Goal: Transaction & Acquisition: Purchase product/service

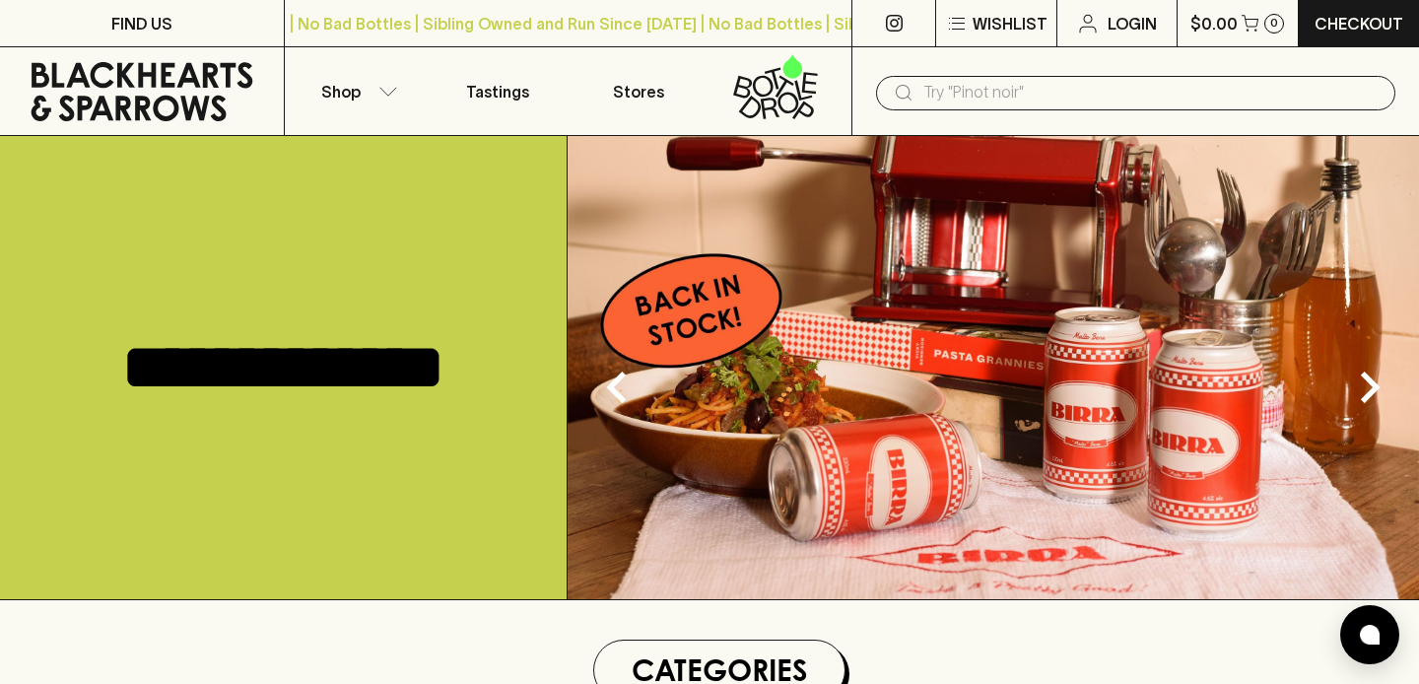
click at [945, 99] on input "text" at bounding box center [1152, 93] width 456 height 32
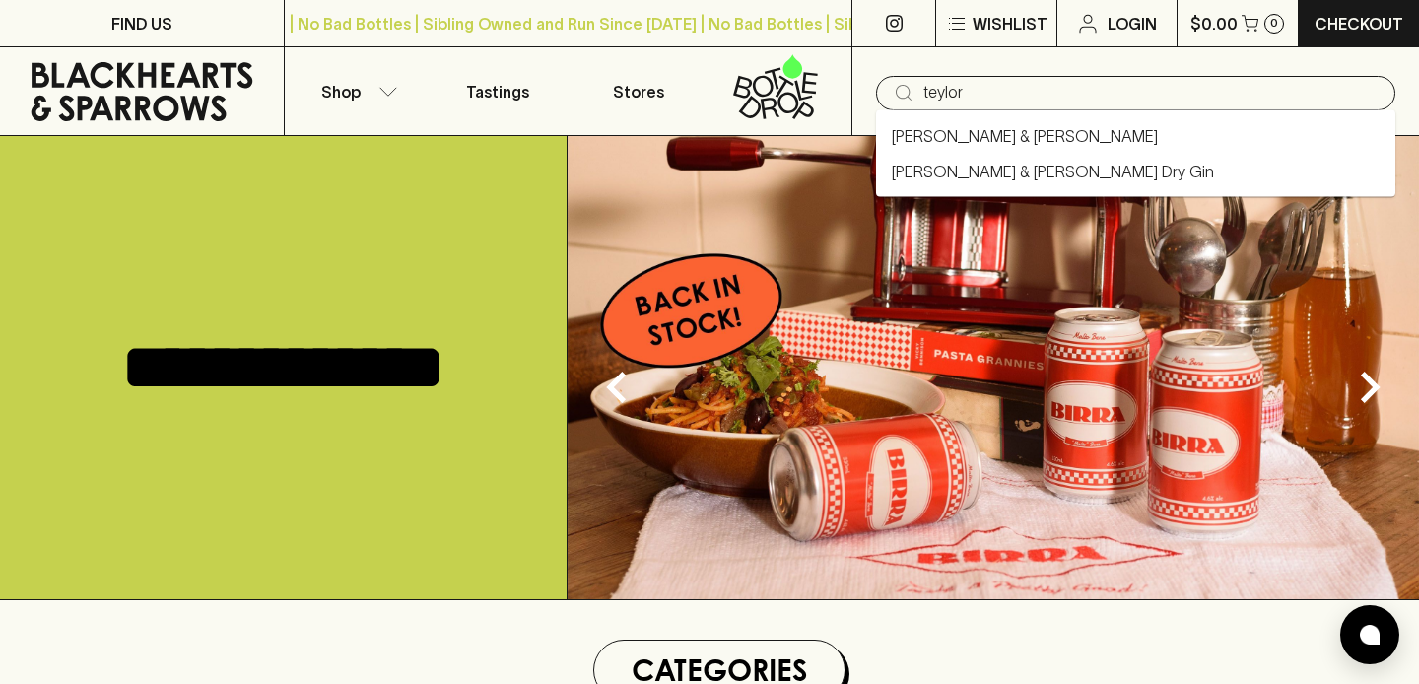
click at [965, 142] on link "[PERSON_NAME] & [PERSON_NAME]" at bounding box center [1025, 136] width 266 height 24
type input "[PERSON_NAME] & [PERSON_NAME]"
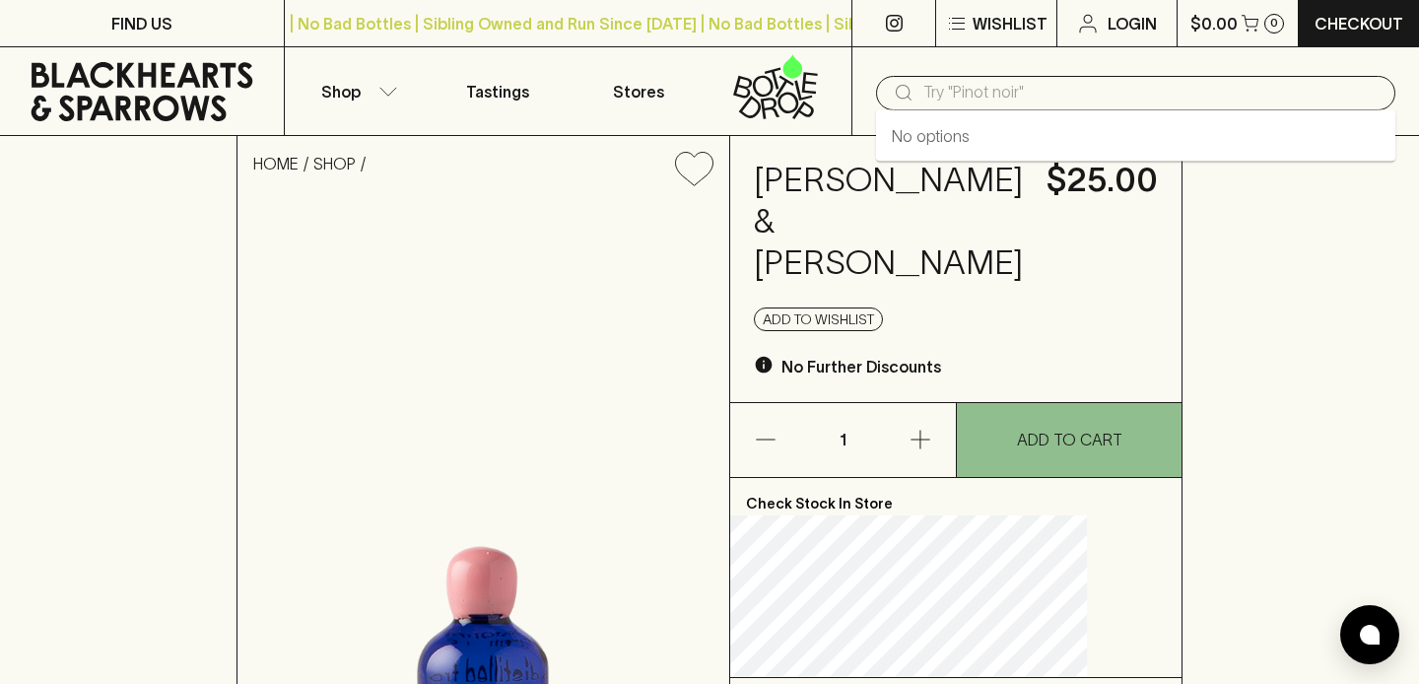
click at [946, 103] on input "text" at bounding box center [1152, 93] width 456 height 32
type input "m"
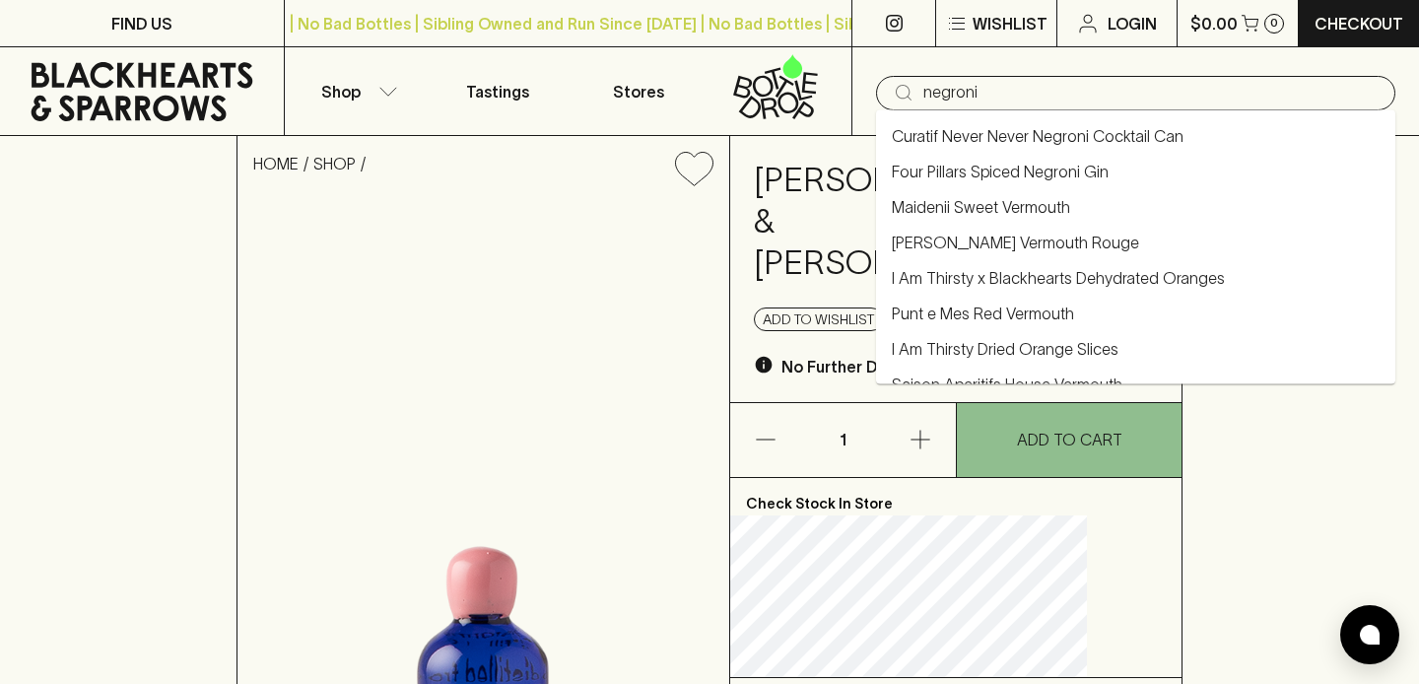
type input "negroni"
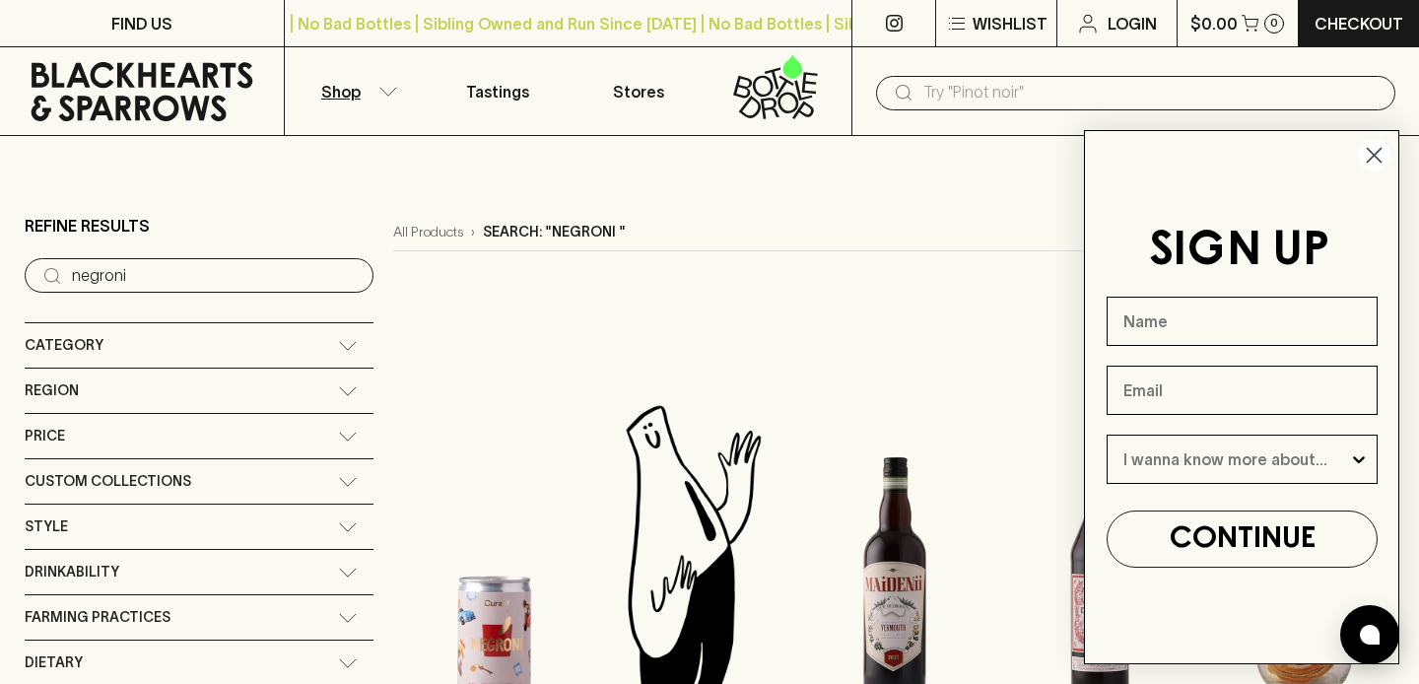
click at [1383, 147] on circle "Close dialog" at bounding box center [1374, 155] width 33 height 33
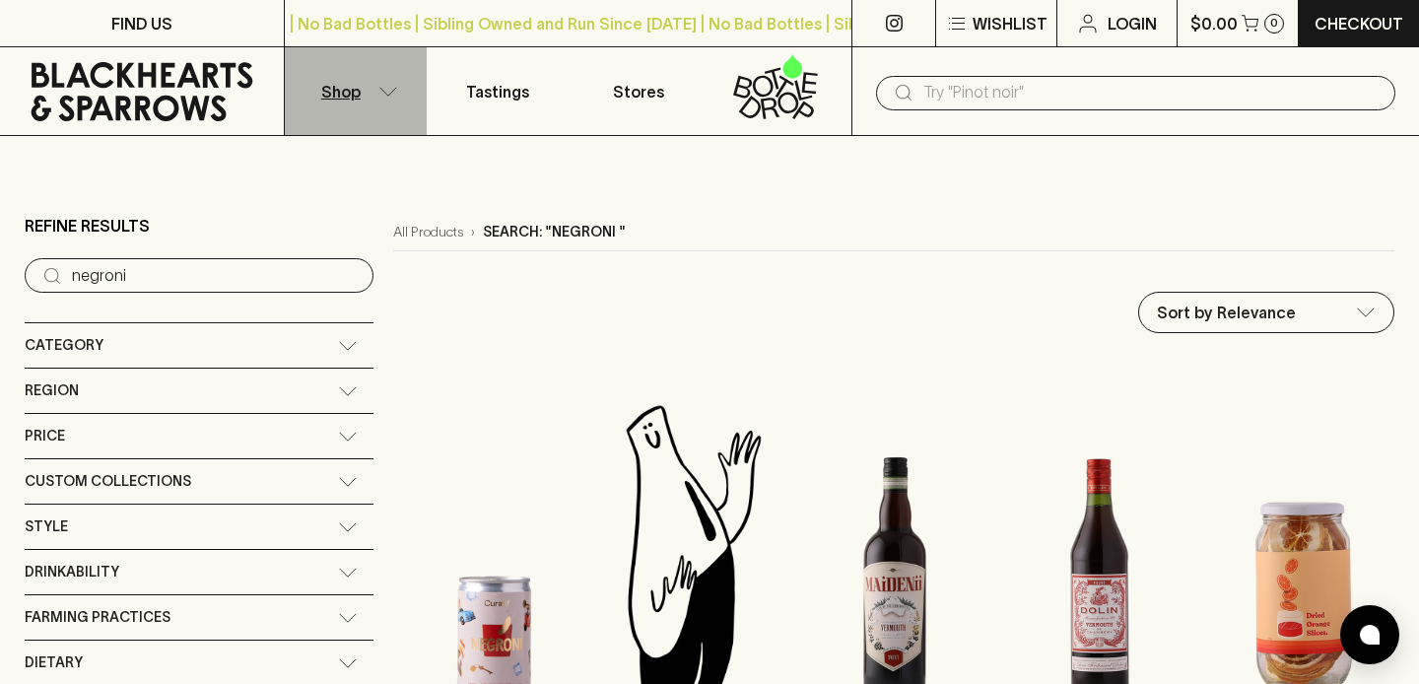
click at [390, 76] on button "Shop" at bounding box center [356, 91] width 142 height 88
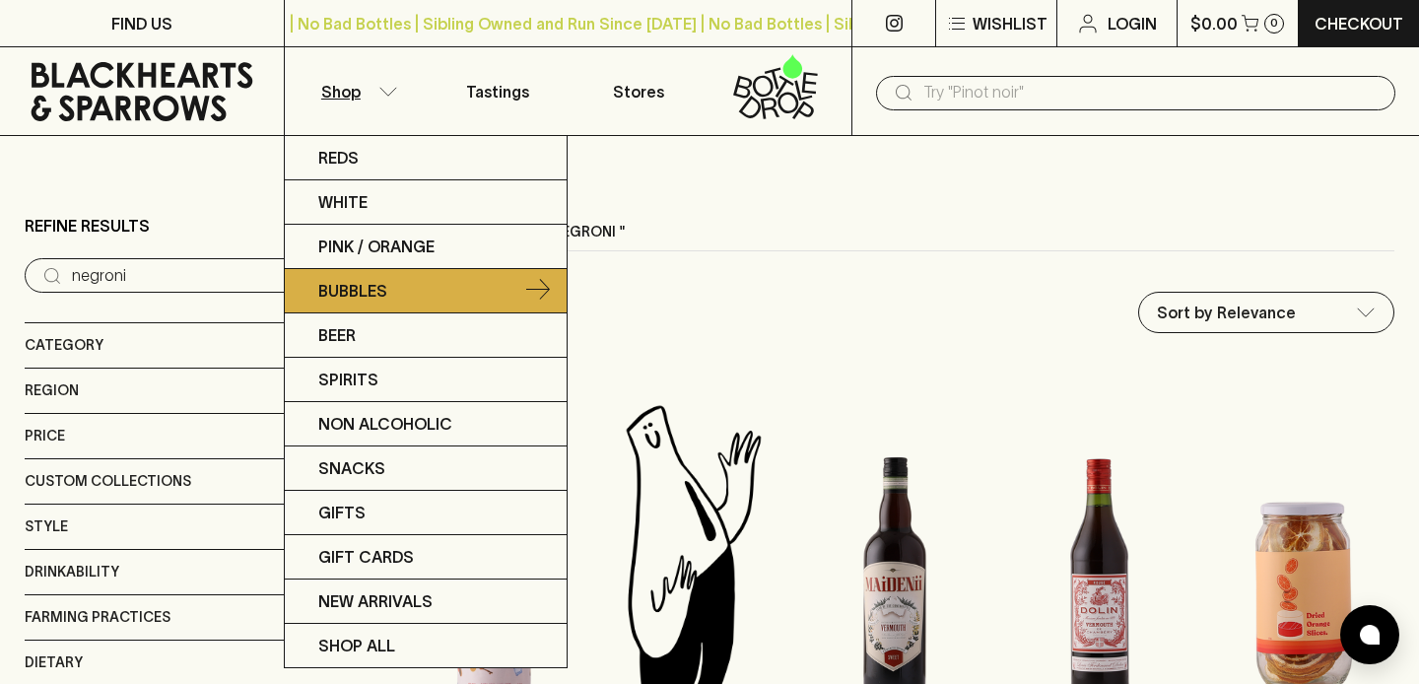
click at [374, 292] on p "Bubbles" at bounding box center [352, 291] width 69 height 24
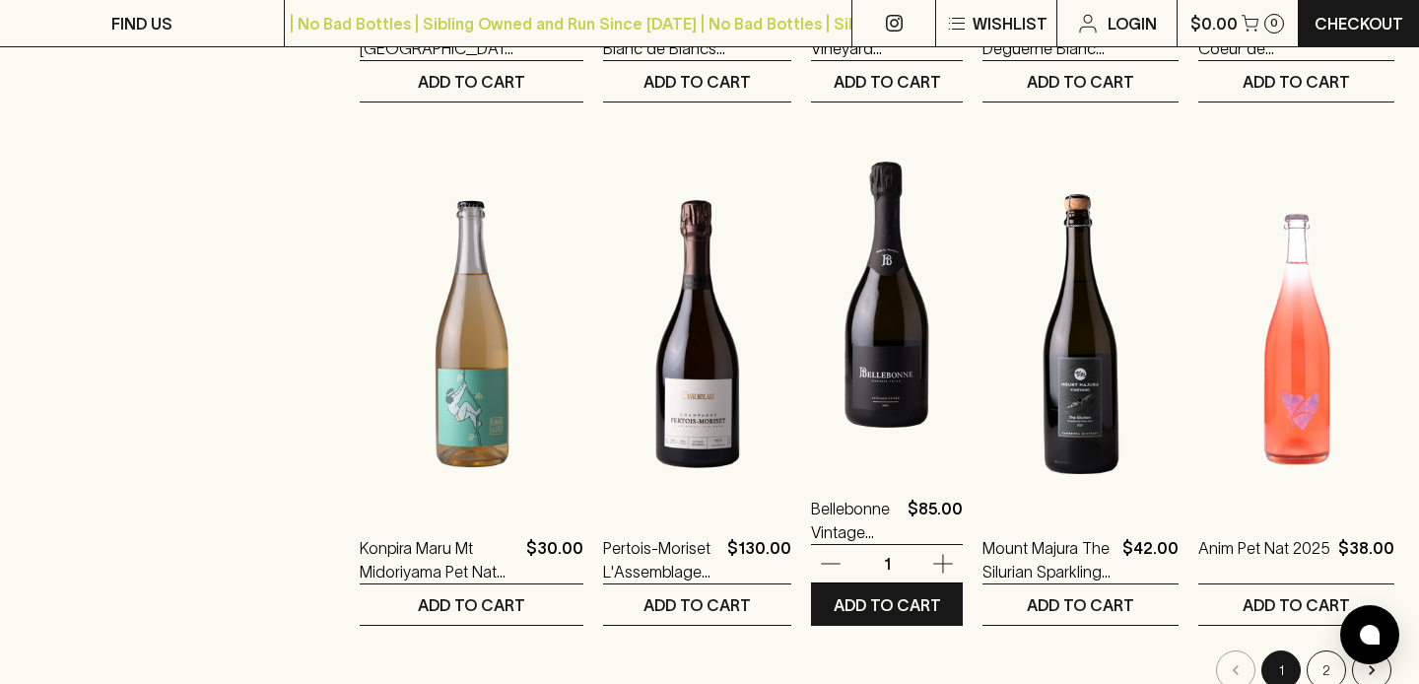
scroll to position [1878, 0]
